Goal: Feedback & Contribution: Leave review/rating

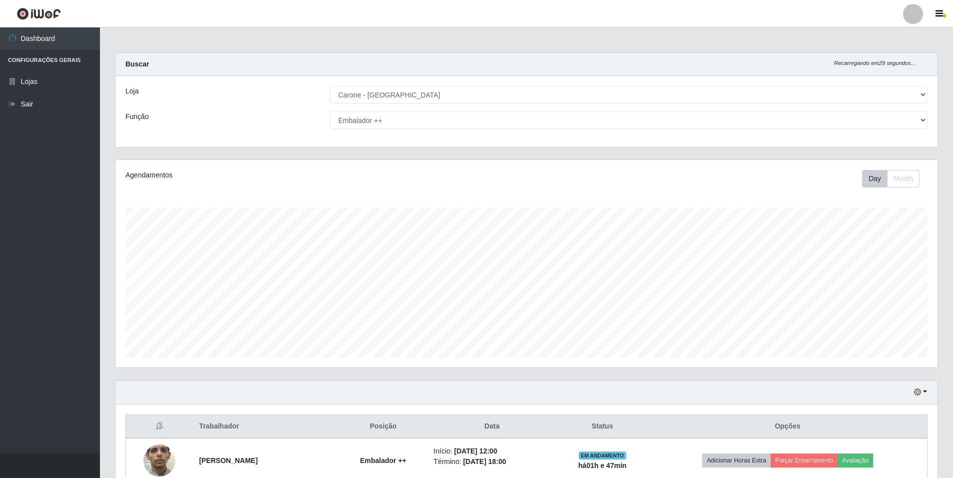
select select "528"
drag, startPoint x: 467, startPoint y: 115, endPoint x: 466, endPoint y: 124, distance: 8.6
click at [467, 115] on select "[Selecione...] Auxiliar de Depósito Auxiliar de Depósito + Auxiliar de Depósito…" at bounding box center [628, 119] width 597 height 17
click at [330, 111] on select "[Selecione...] Auxiliar de Depósito Auxiliar de Depósito + Auxiliar de Depósito…" at bounding box center [628, 119] width 597 height 17
click at [465, 117] on select "[Selecione...] Auxiliar de Depósito Auxiliar de Depósito + Auxiliar de Depósito…" at bounding box center [628, 119] width 597 height 17
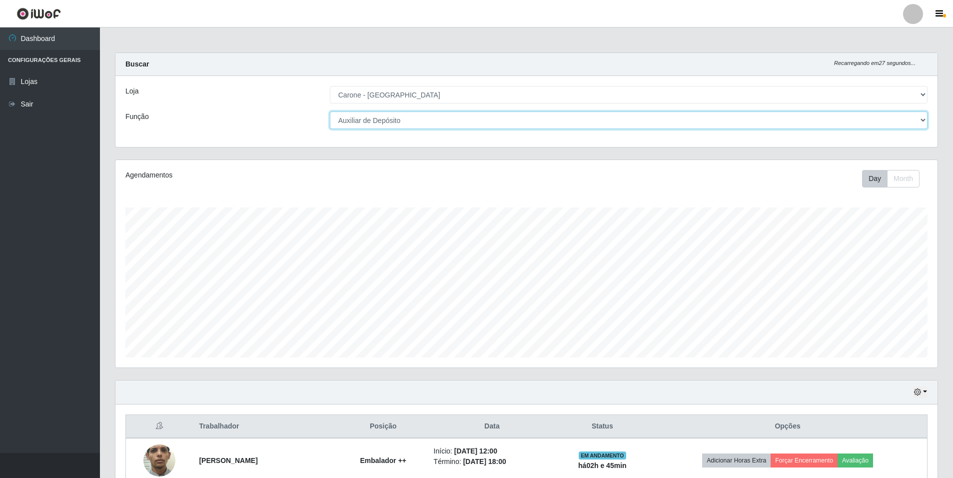
click at [330, 111] on select "[Selecione...] Auxiliar de Depósito Auxiliar de Depósito + Auxiliar de Depósito…" at bounding box center [628, 119] width 597 height 17
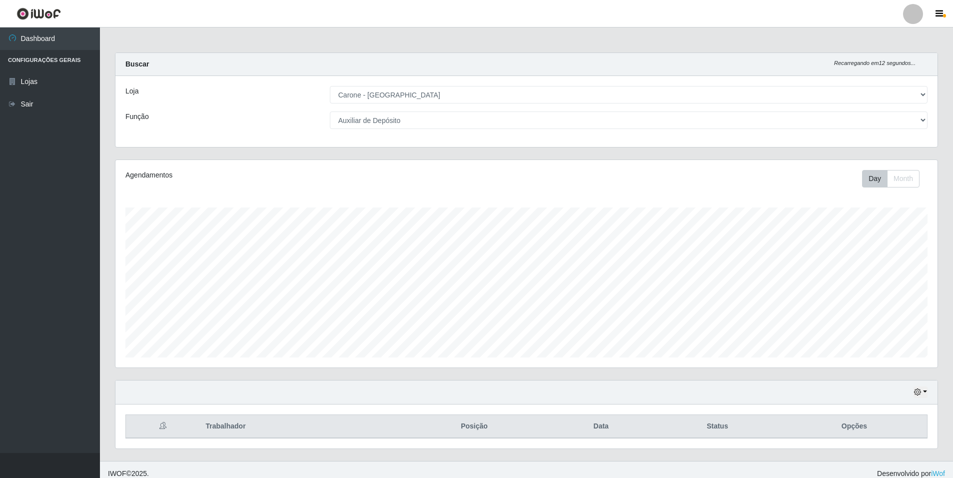
click at [412, 131] on div "Loja [Selecione...] Carone - [GEOGRAPHIC_DATA] Função [Selecione...] Auxiliar d…" at bounding box center [526, 111] width 822 height 71
click at [413, 125] on select "[Selecione...] Auxiliar de Depósito Auxiliar de Depósito + Auxiliar de Depósito…" at bounding box center [628, 119] width 597 height 17
select select "[Selecione...]"
click at [330, 111] on select "[Selecione...] Auxiliar de Depósito Auxiliar de Depósito + Auxiliar de Depósito…" at bounding box center [628, 119] width 597 height 17
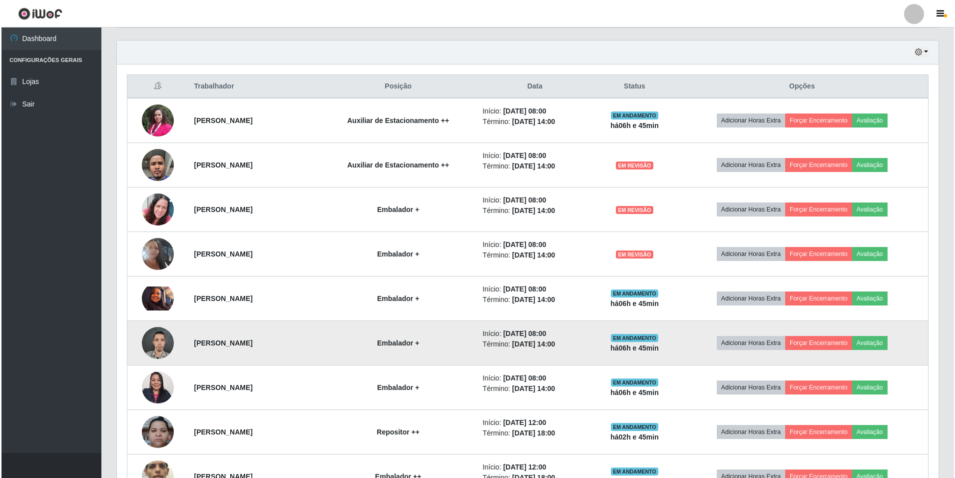
scroll to position [358, 0]
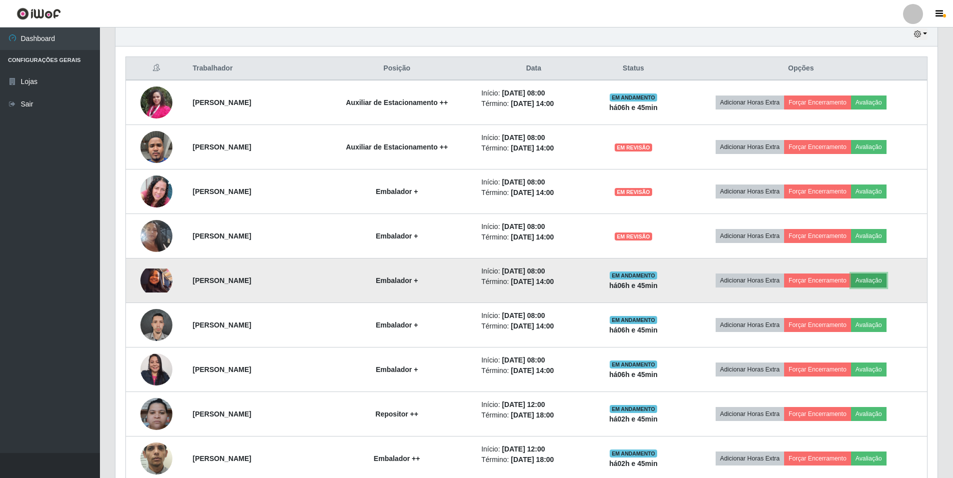
click at [886, 279] on button "Avaliação" at bounding box center [868, 280] width 35 height 14
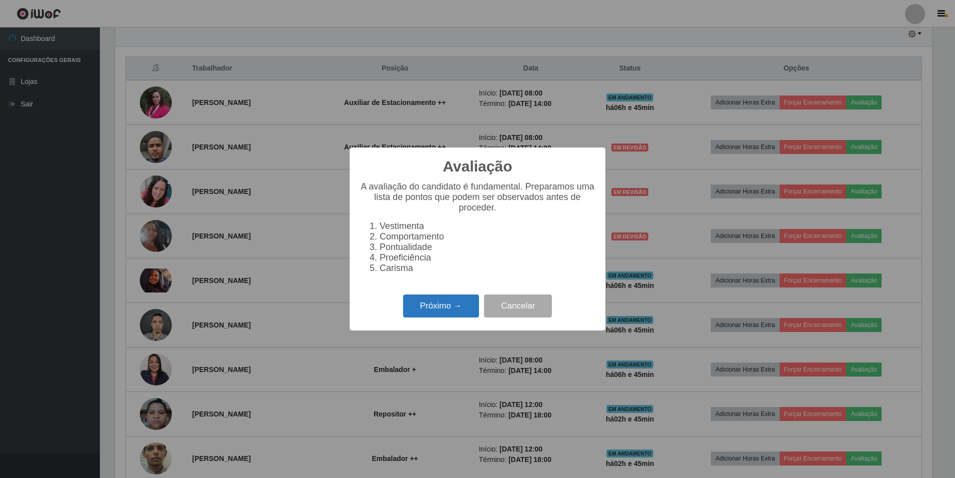
click at [452, 308] on button "Próximo →" at bounding box center [441, 305] width 76 height 23
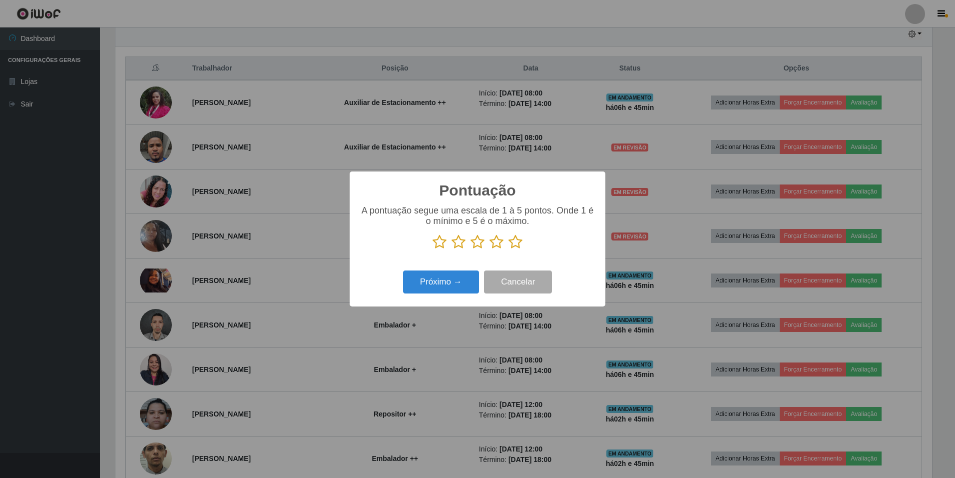
scroll to position [499321, 498712]
click at [518, 241] on icon at bounding box center [516, 241] width 14 height 15
click at [509, 249] on input "radio" at bounding box center [509, 249] width 0 height 0
click at [472, 278] on button "Próximo →" at bounding box center [441, 281] width 76 height 23
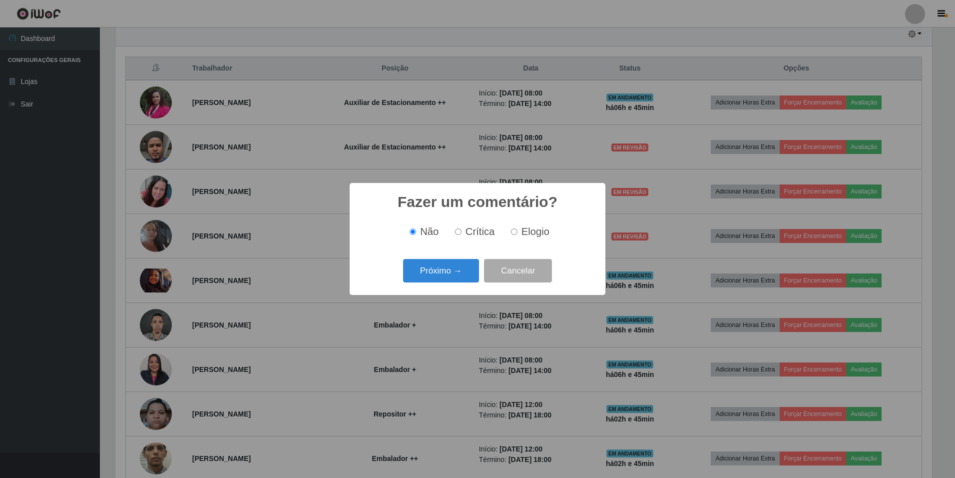
click at [517, 236] on label "Elogio" at bounding box center [528, 231] width 42 height 11
click at [517, 235] on input "Elogio" at bounding box center [514, 231] width 6 height 6
radio input "true"
click at [466, 246] on div "Não Crítica Elogio" at bounding box center [478, 231] width 236 height 29
click at [461, 261] on button "Próximo →" at bounding box center [441, 270] width 76 height 23
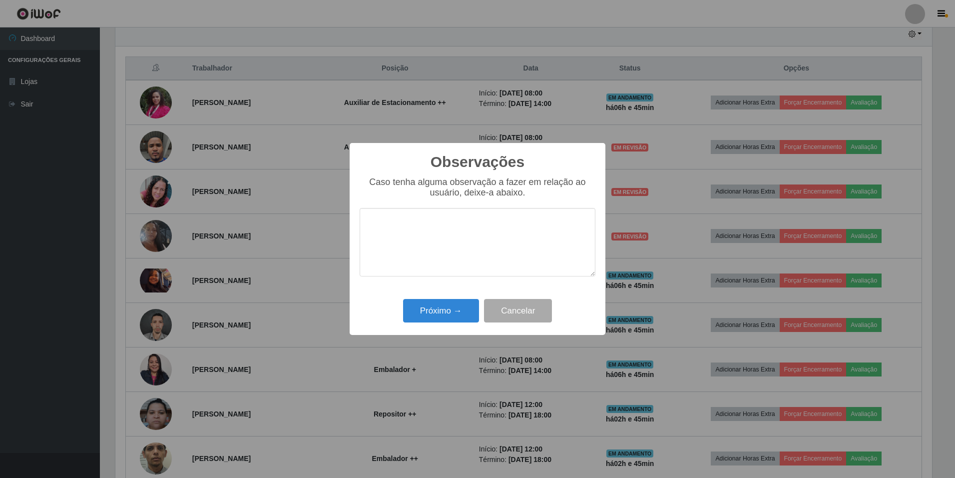
click at [471, 237] on textarea at bounding box center [478, 242] width 236 height 68
type textarea "nota 1000!"
click at [463, 318] on button "Próximo →" at bounding box center [441, 310] width 76 height 23
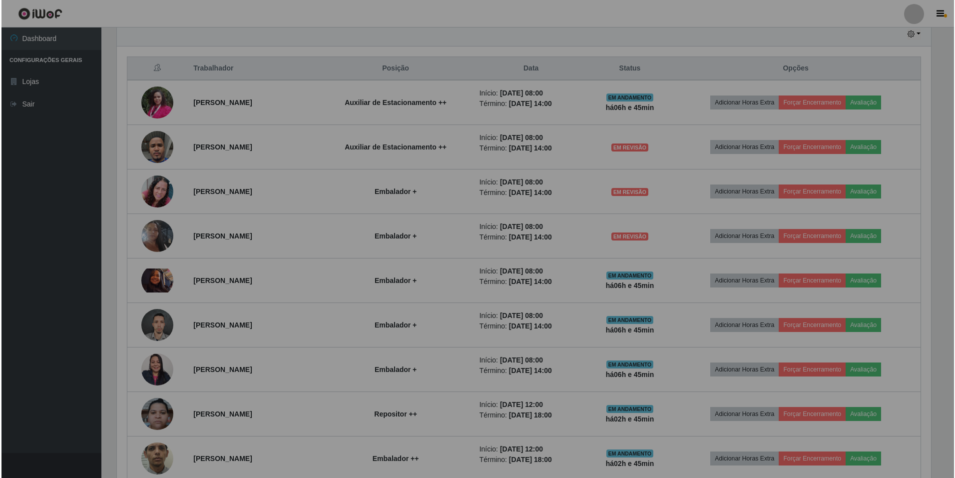
scroll to position [207, 822]
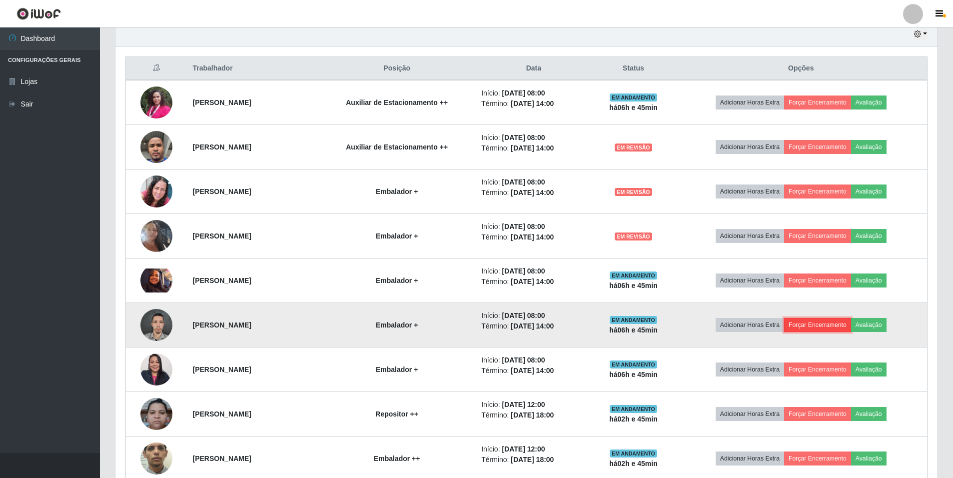
click at [814, 329] on button "Forçar Encerramento" at bounding box center [817, 325] width 67 height 14
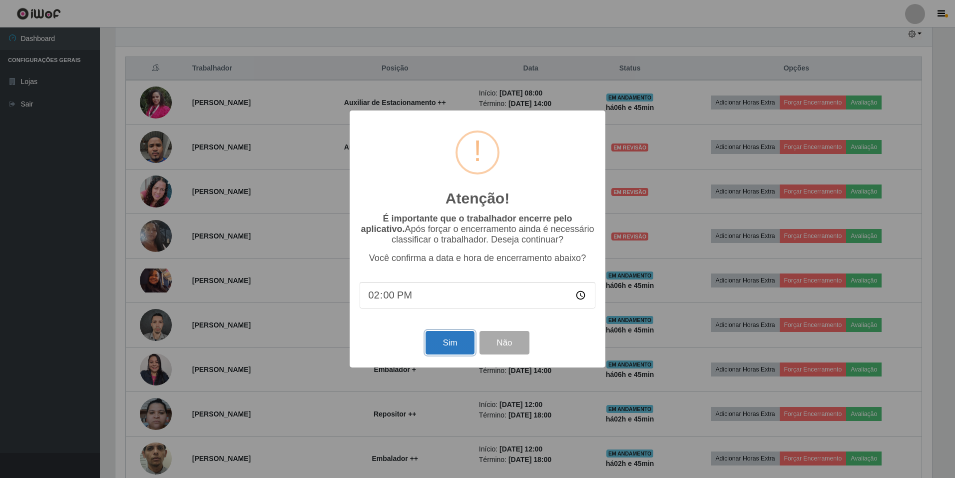
click at [441, 343] on button "Sim" at bounding box center [450, 342] width 48 height 23
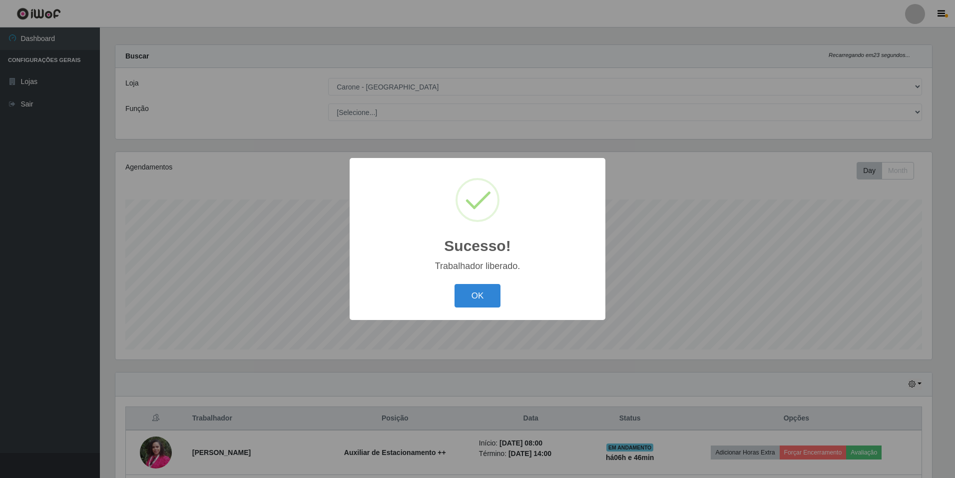
click at [486, 279] on div "Sucesso! × Trabalhador liberado. OK Cancel" at bounding box center [478, 239] width 256 height 162
click at [465, 294] on button "OK" at bounding box center [478, 295] width 46 height 23
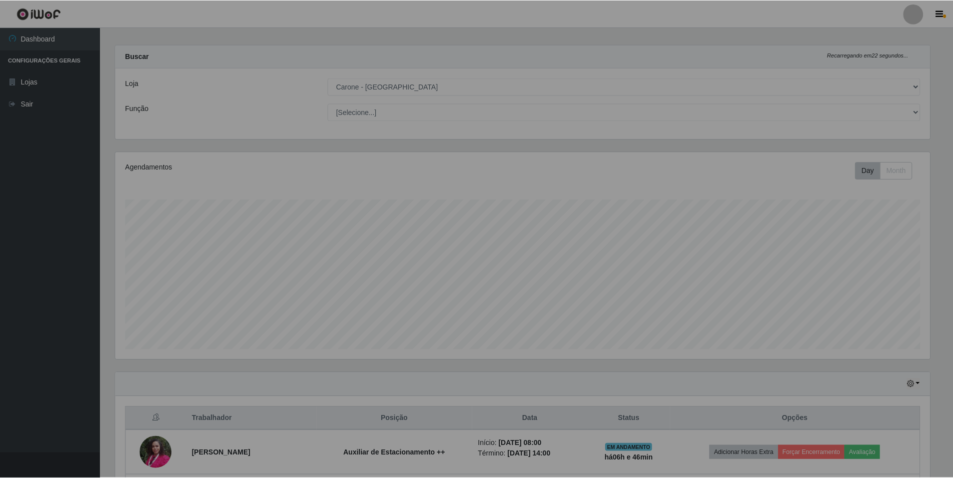
scroll to position [207, 822]
